Goal: Find specific page/section: Find specific page/section

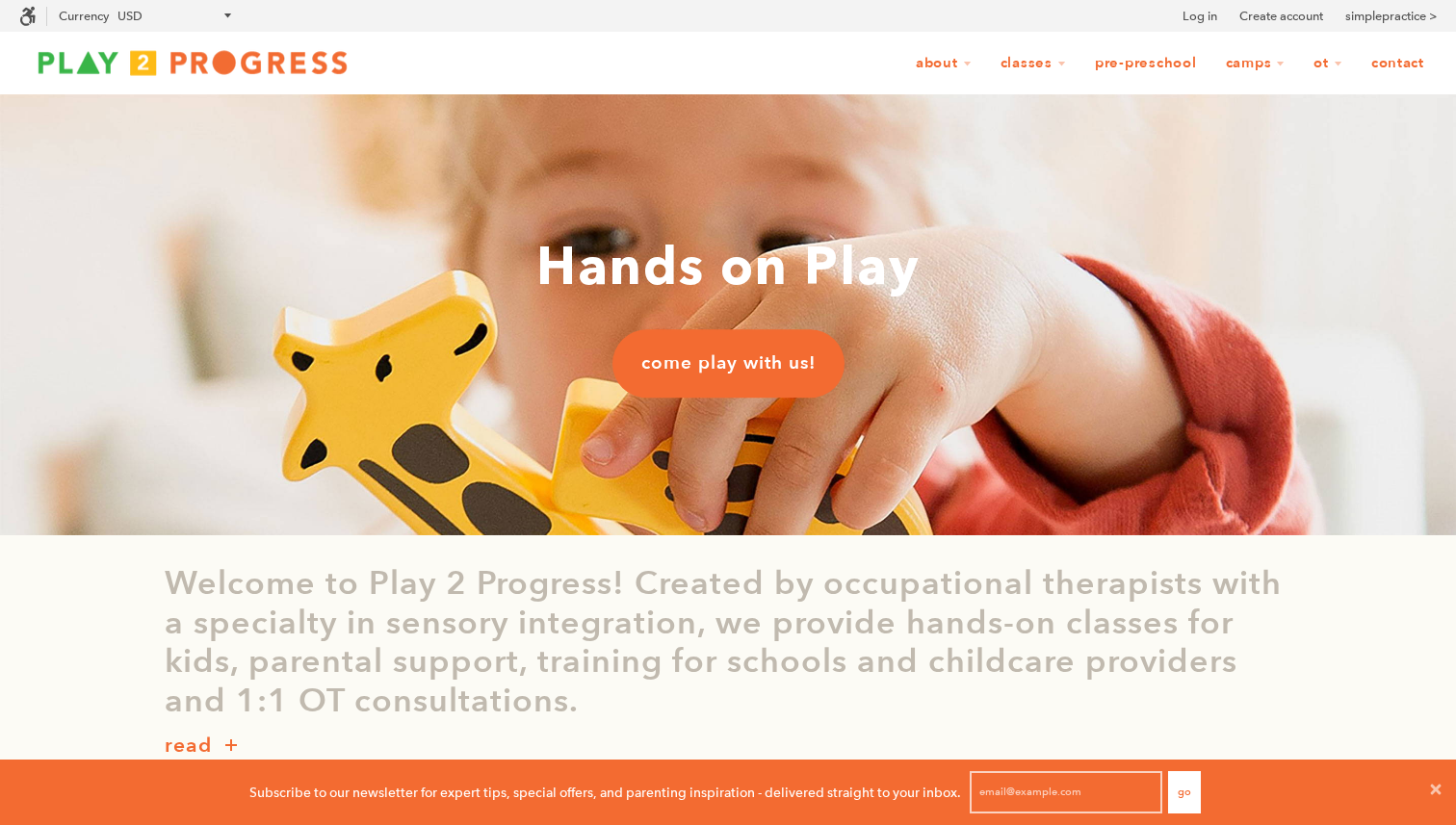
scroll to position [1, 1]
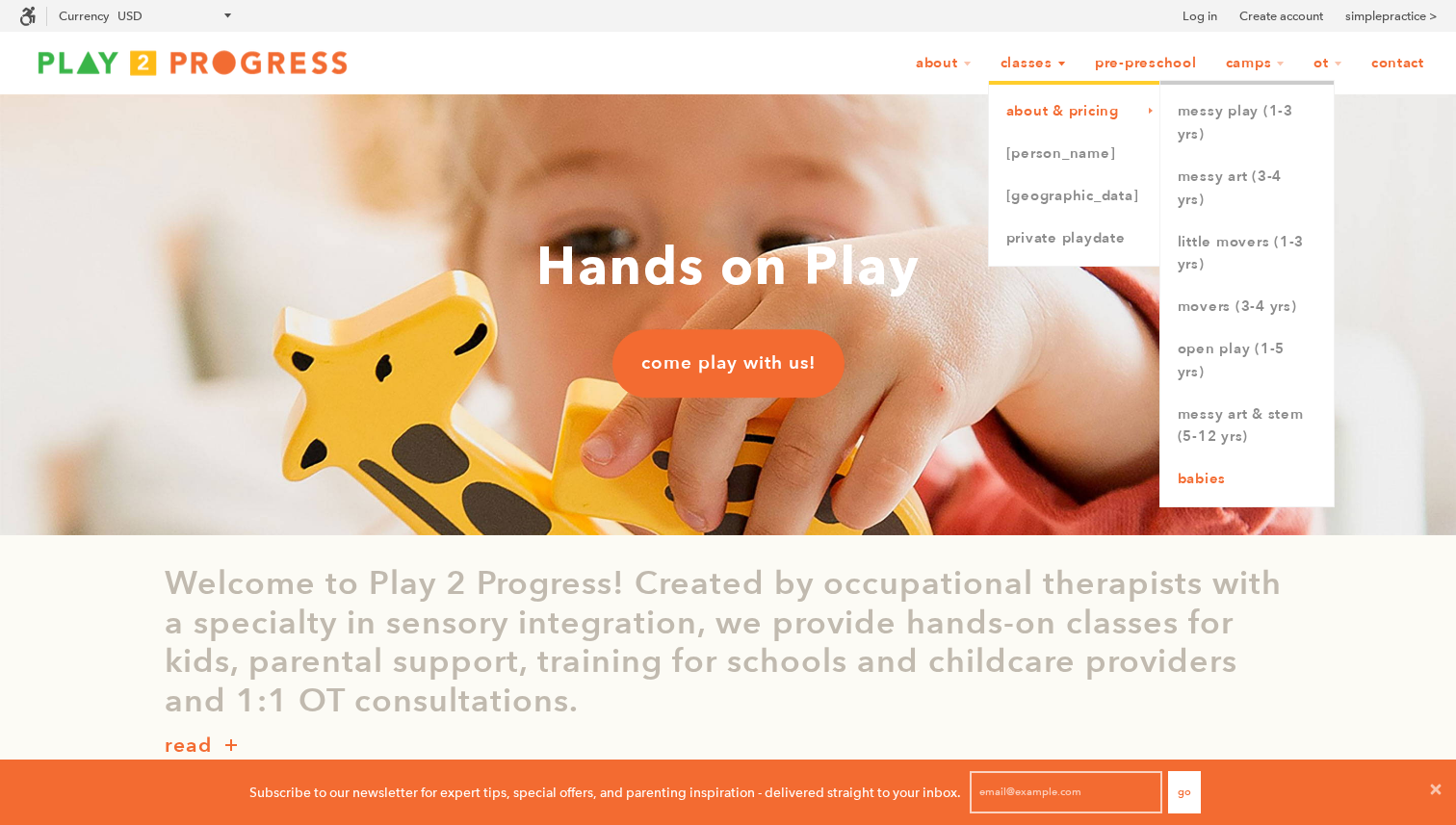
click at [1252, 480] on link "Babies" at bounding box center [1246, 479] width 173 height 42
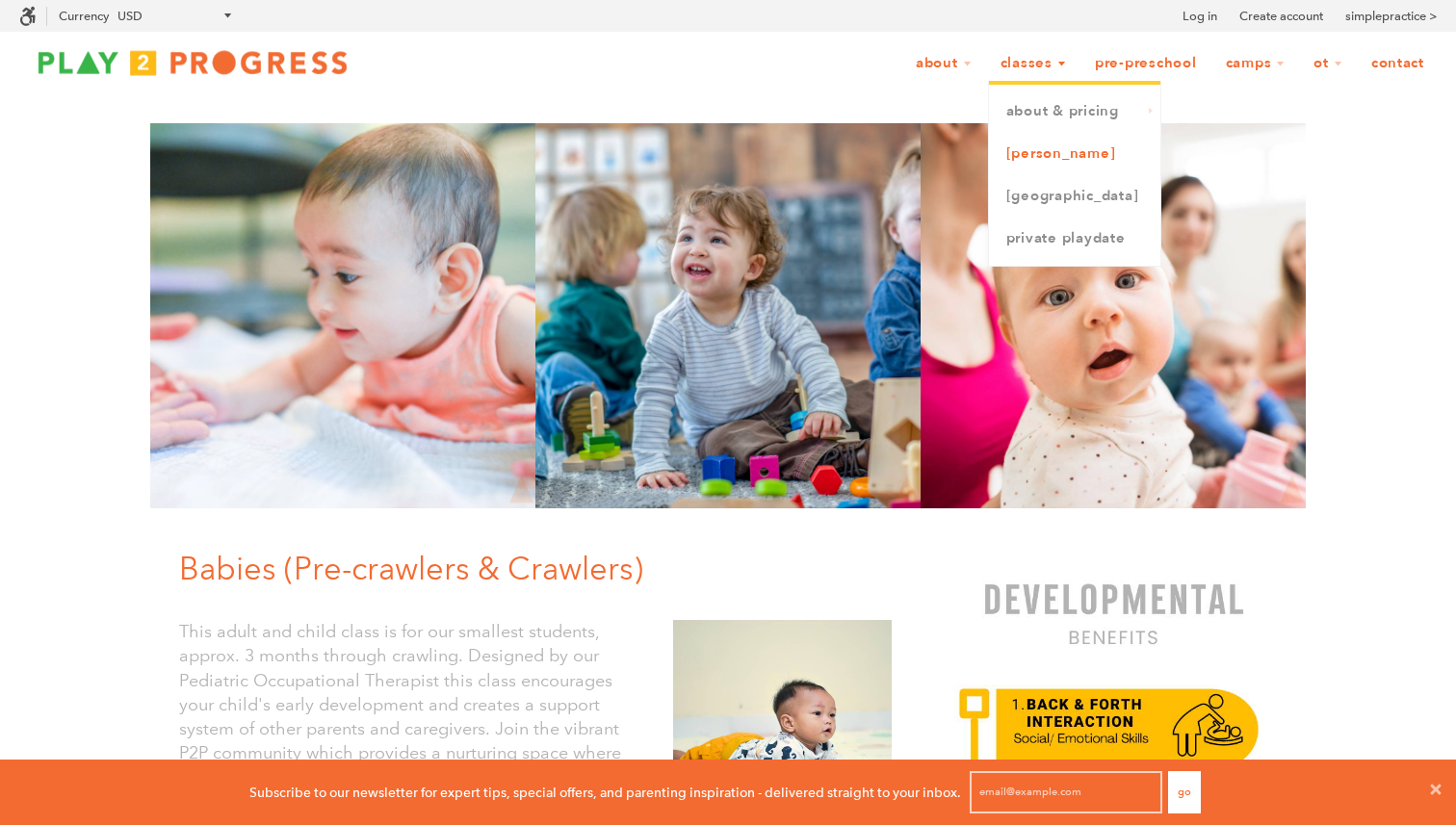
click at [1052, 153] on link "[PERSON_NAME]" at bounding box center [1073, 154] width 171 height 42
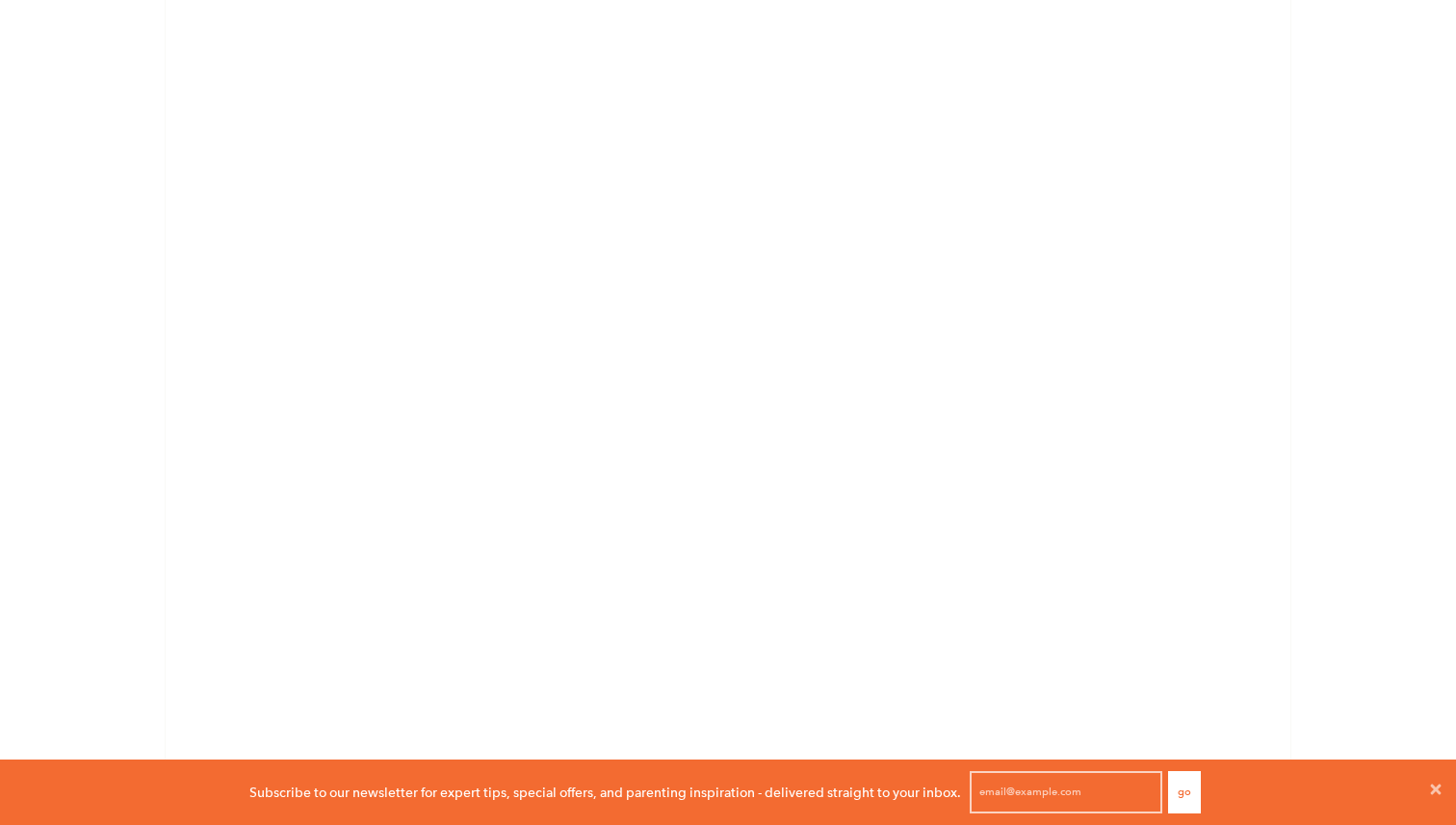
scroll to position [4114, 0]
